Goal: Task Accomplishment & Management: Use online tool/utility

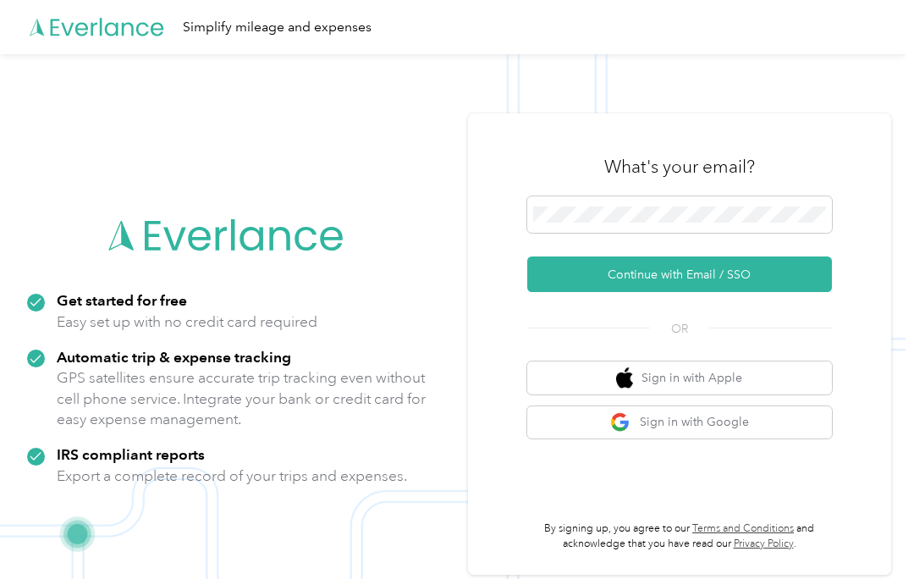
click at [742, 276] on button "Continue with Email / SSO" at bounding box center [679, 274] width 305 height 36
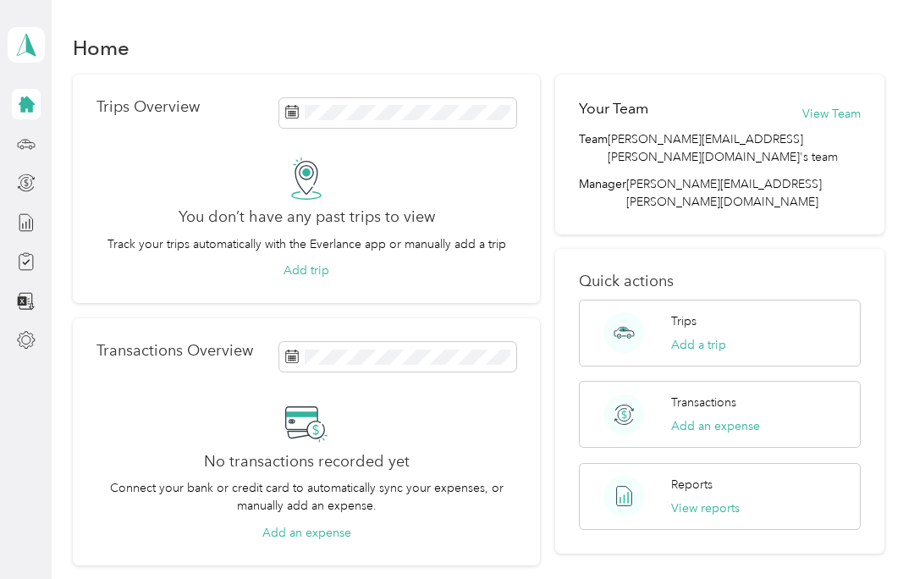
click at [33, 186] on icon at bounding box center [26, 183] width 19 height 19
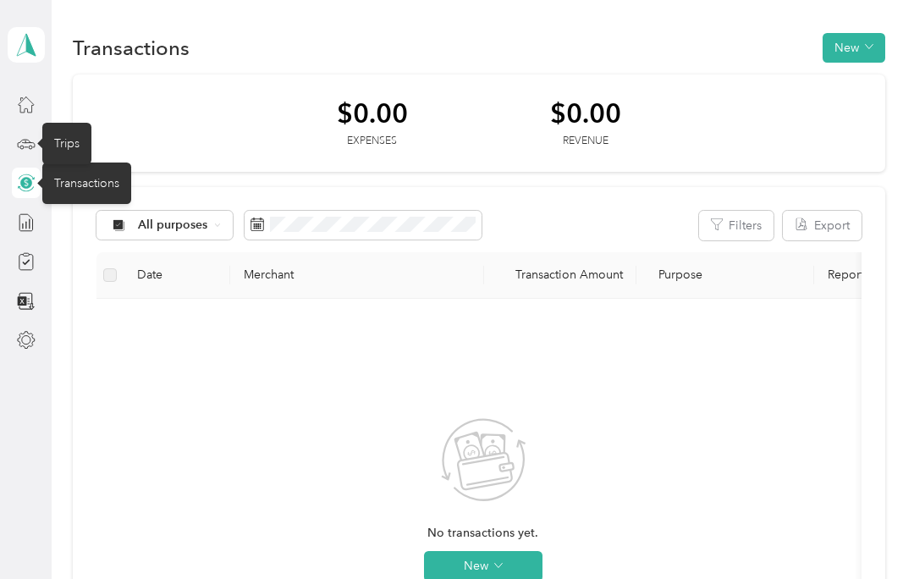
click at [71, 154] on div "Trips" at bounding box center [66, 143] width 49 height 41
click at [598, 398] on div "No transactions yet. New" at bounding box center [483, 513] width 747 height 403
click at [63, 142] on div "Trips" at bounding box center [66, 143] width 49 height 41
click at [862, 47] on button "New" at bounding box center [854, 48] width 63 height 30
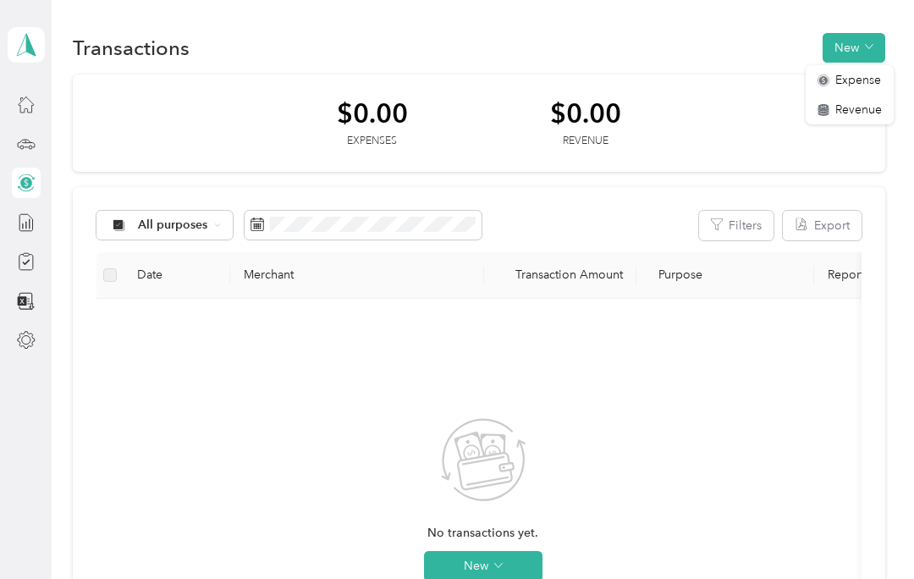
click at [612, 380] on div "No transactions yet. New" at bounding box center [483, 513] width 747 height 403
click at [60, 147] on div "Trips" at bounding box center [66, 143] width 49 height 41
